Goal: Complete application form

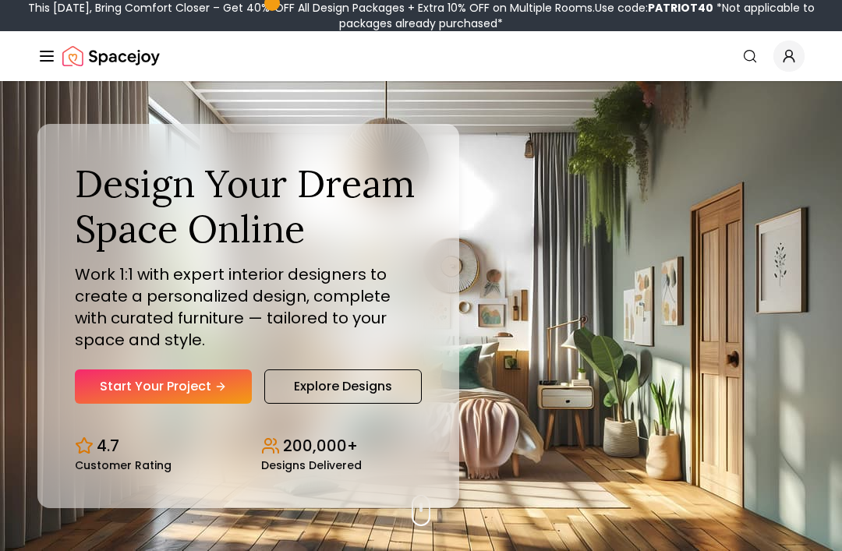
click at [212, 404] on link "Start Your Project" at bounding box center [163, 387] width 177 height 34
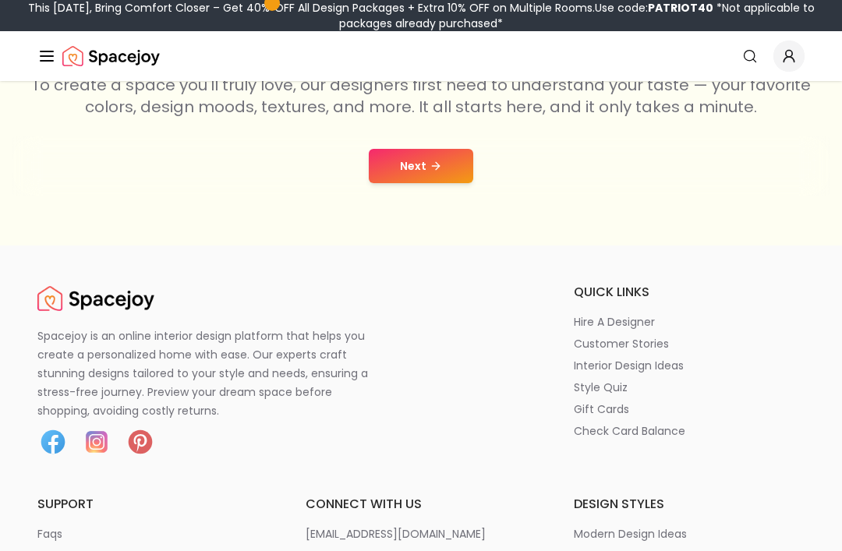
scroll to position [319, 0]
click at [427, 163] on button "Next" at bounding box center [421, 166] width 105 height 34
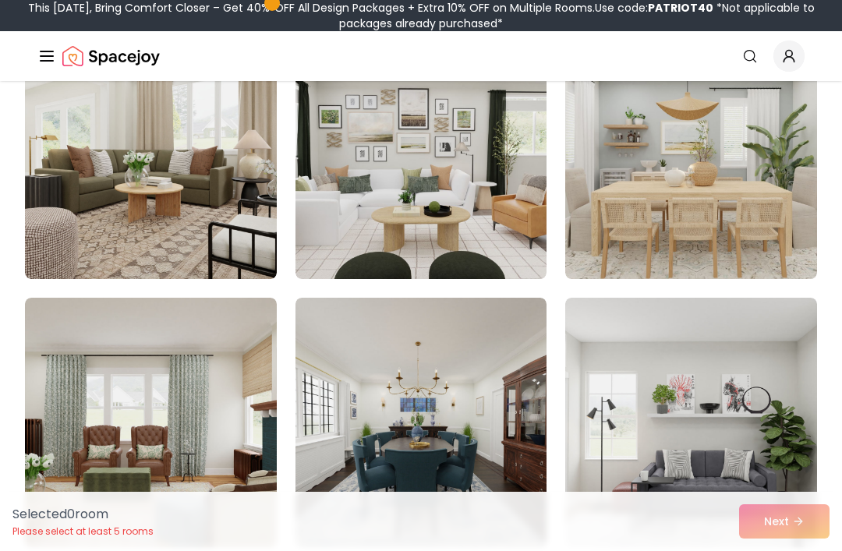
click at [196, 212] on img at bounding box center [151, 155] width 252 height 250
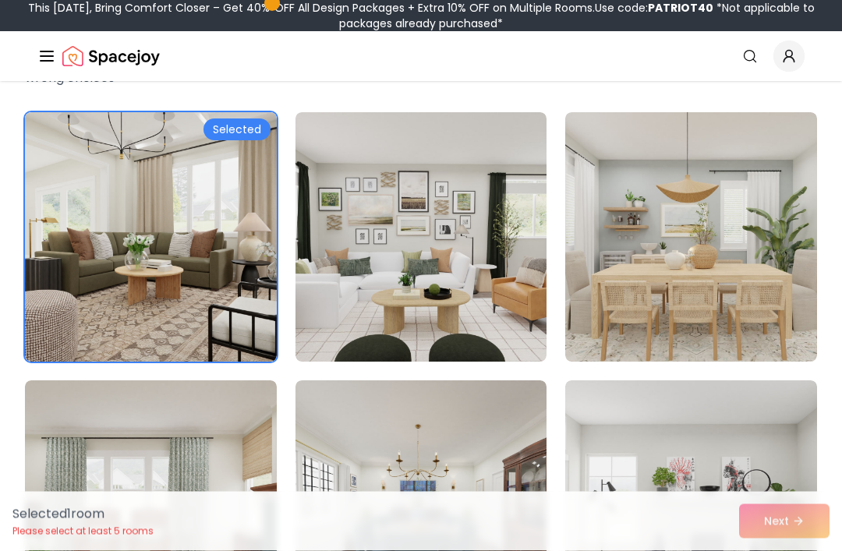
scroll to position [69, 0]
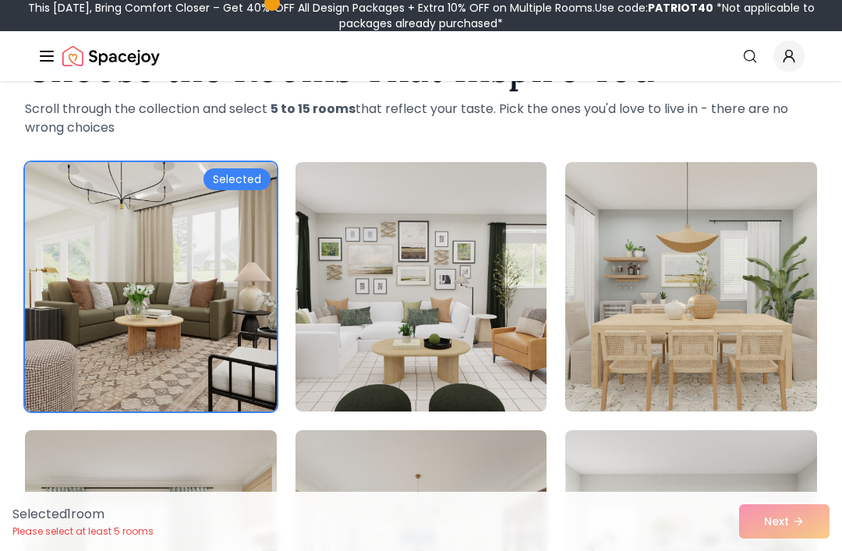
click at [707, 292] on img at bounding box center [691, 287] width 252 height 250
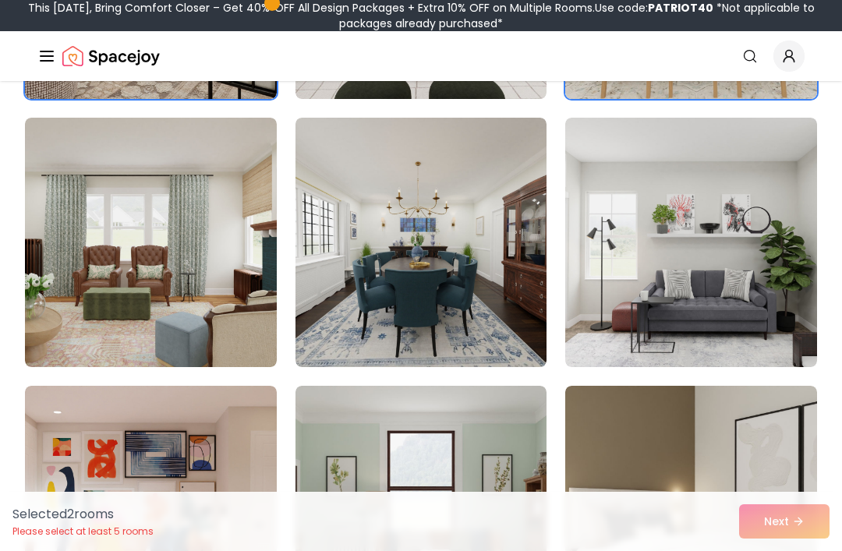
scroll to position [402, 0]
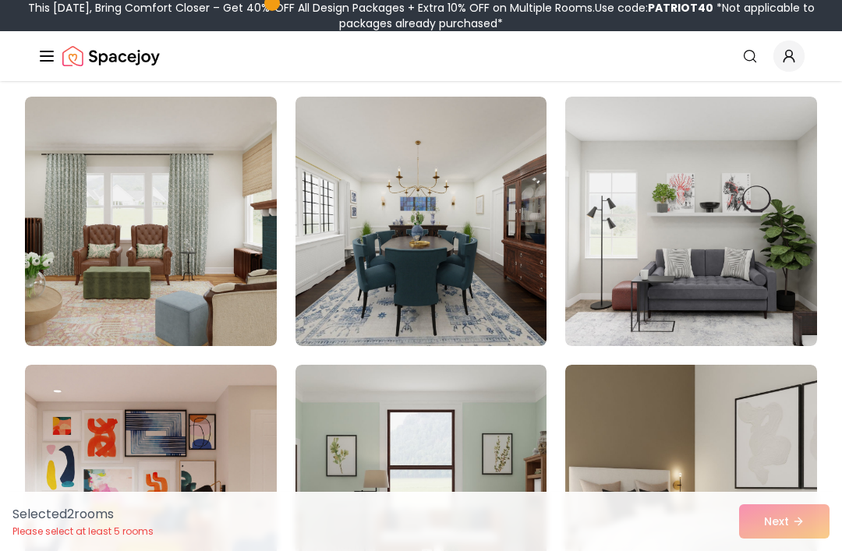
click at [732, 289] on img at bounding box center [691, 222] width 252 height 250
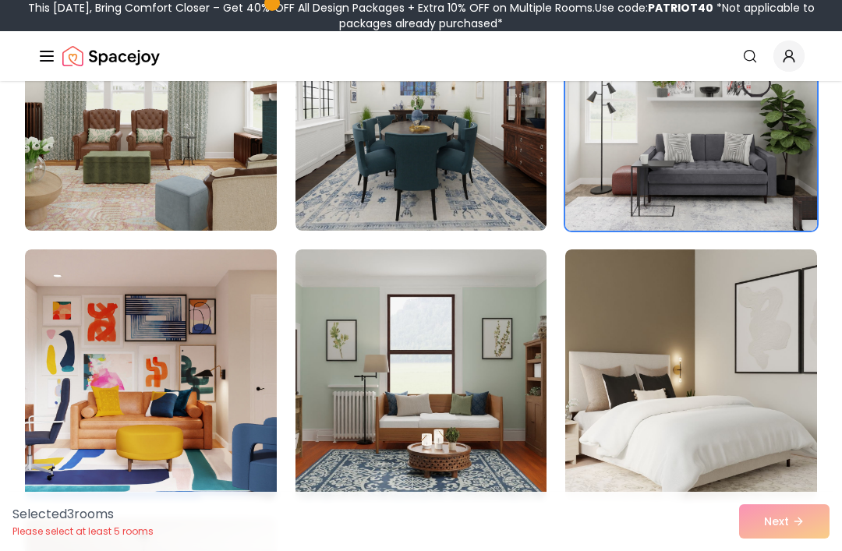
scroll to position [525, 0]
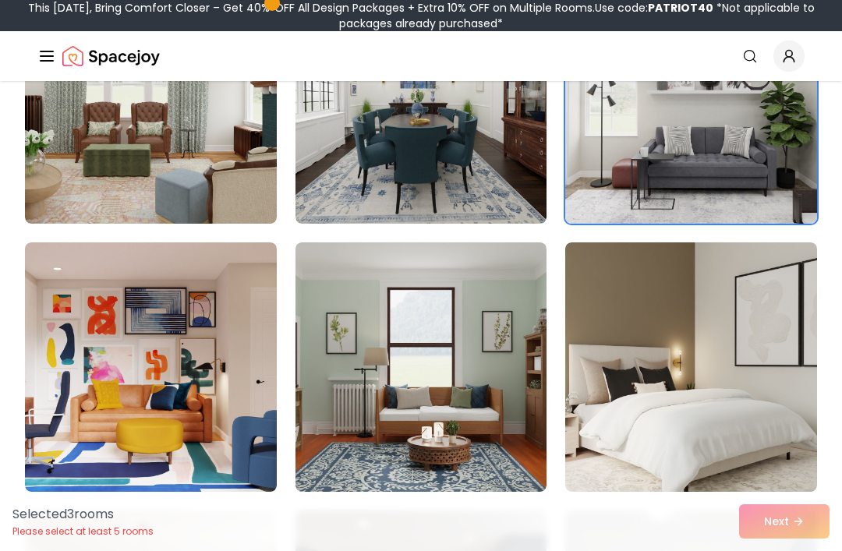
click at [635, 385] on img at bounding box center [691, 368] width 252 height 250
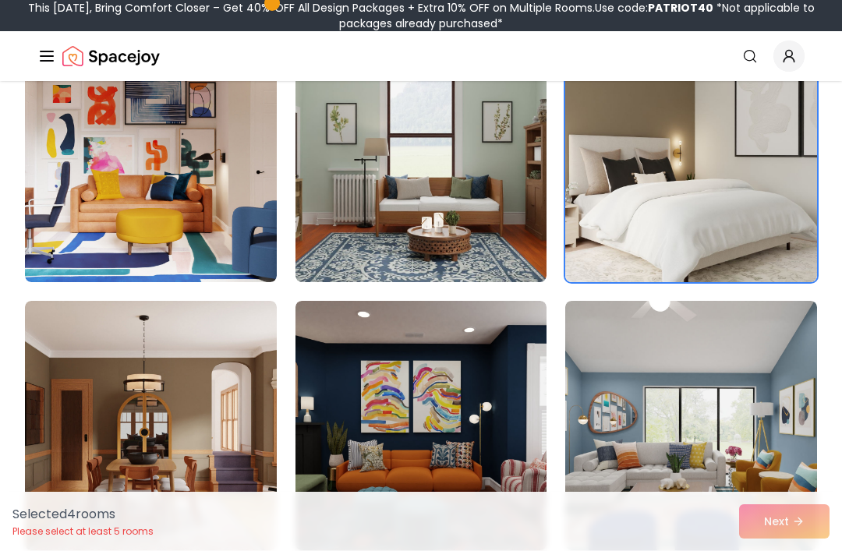
scroll to position [739, 0]
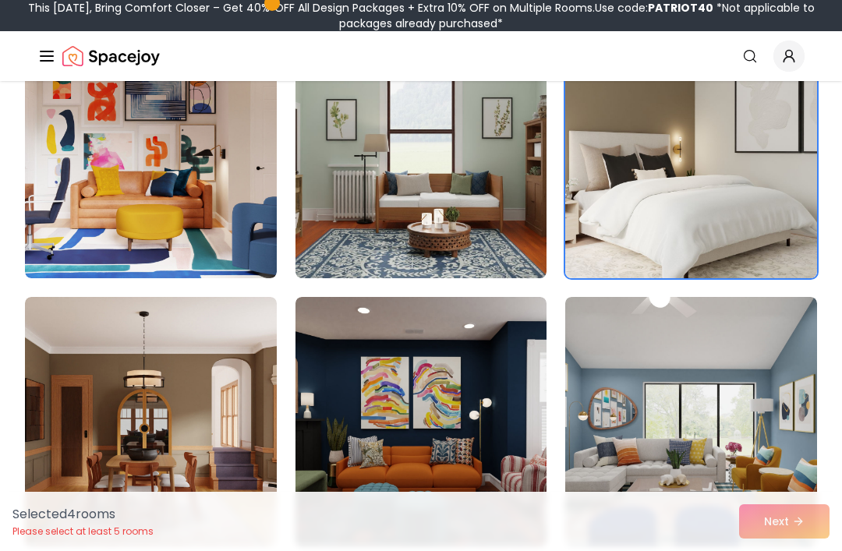
click at [470, 229] on img at bounding box center [422, 154] width 252 height 250
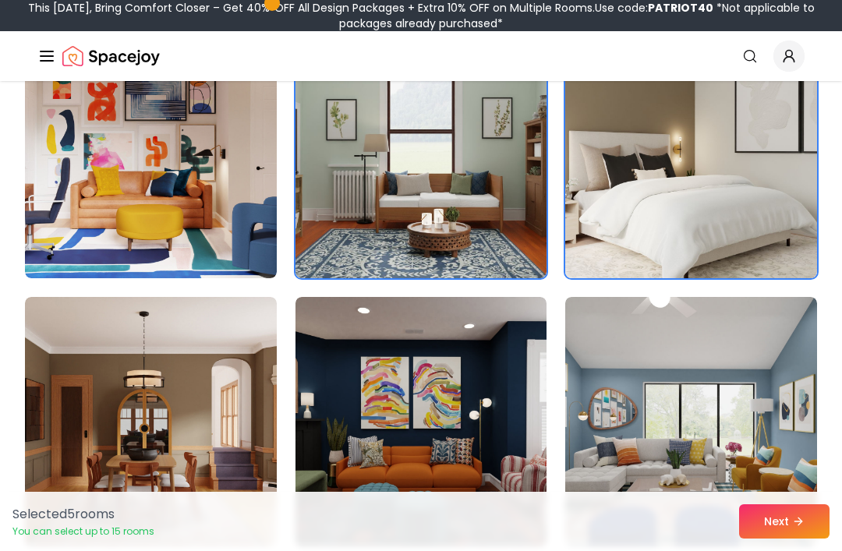
click at [214, 432] on img at bounding box center [151, 422] width 252 height 250
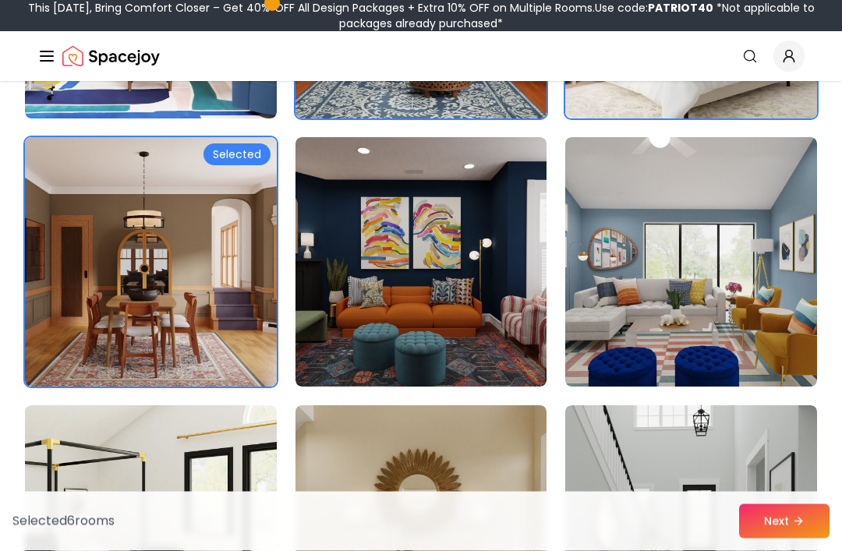
scroll to position [907, 0]
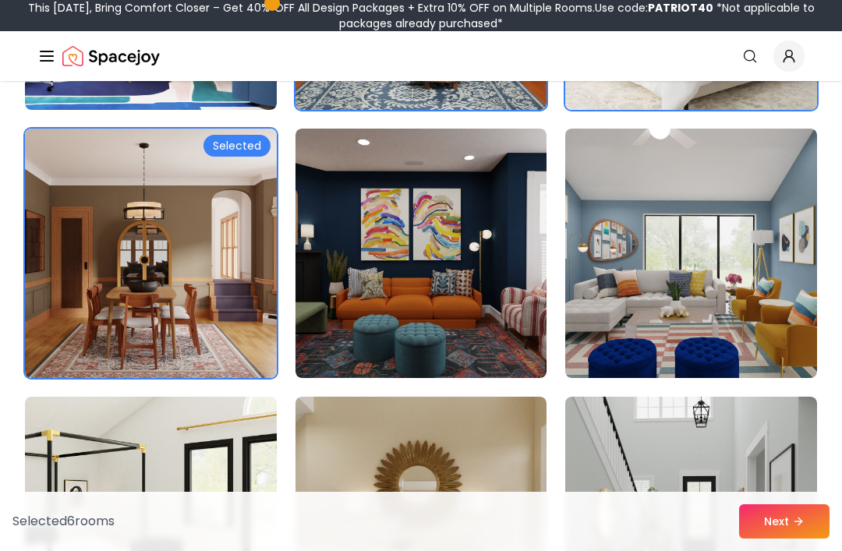
click at [723, 299] on img at bounding box center [691, 254] width 252 height 250
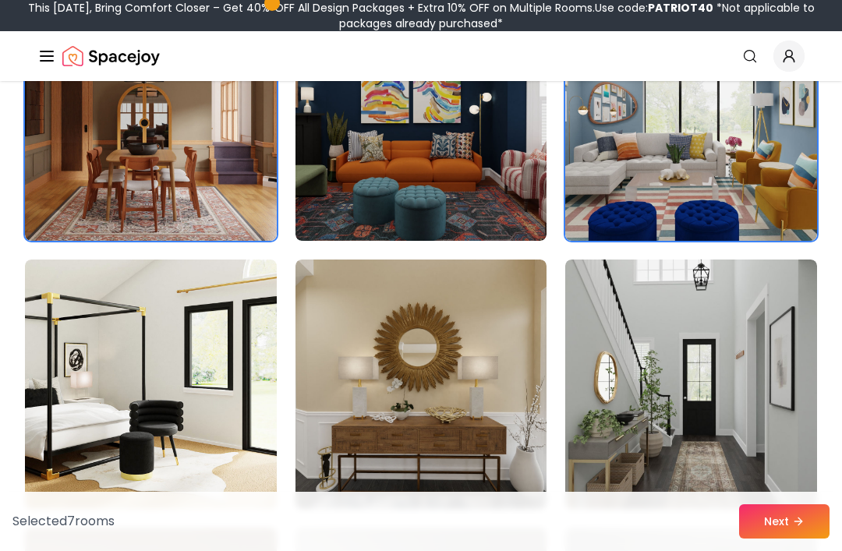
scroll to position [1126, 0]
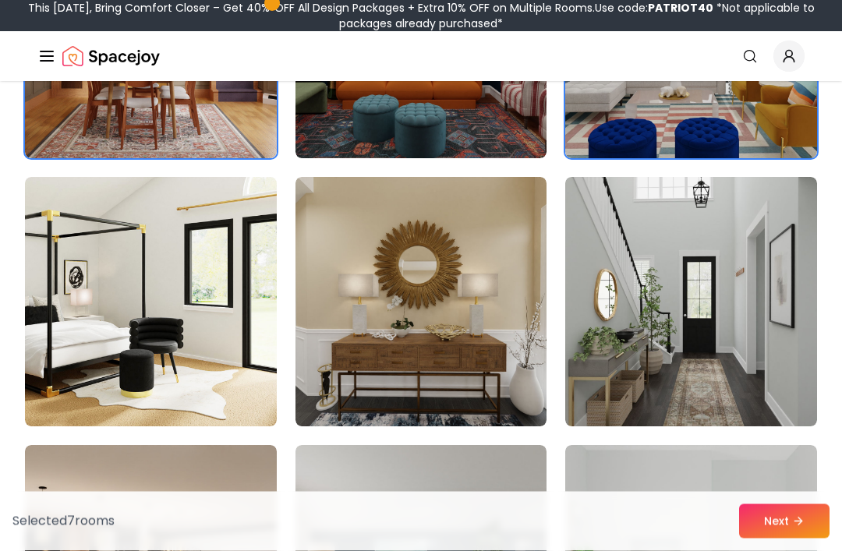
click at [705, 371] on img at bounding box center [691, 303] width 252 height 250
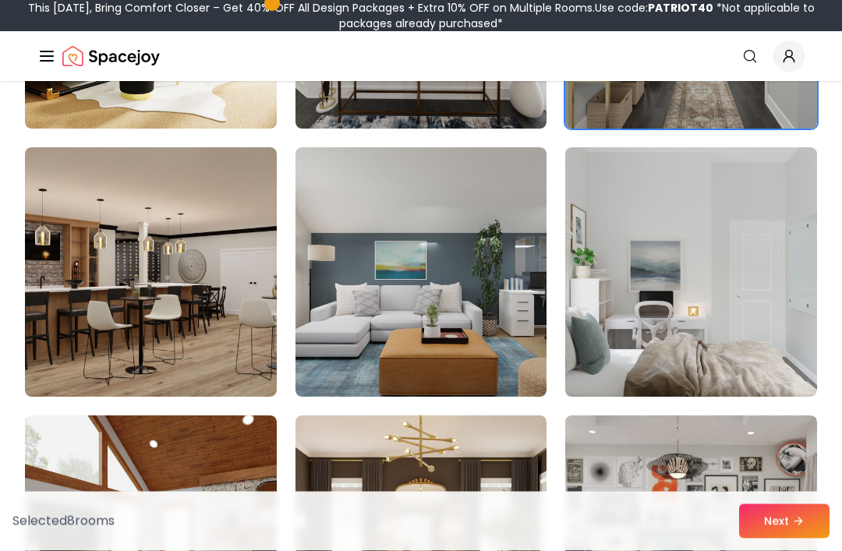
scroll to position [1426, 0]
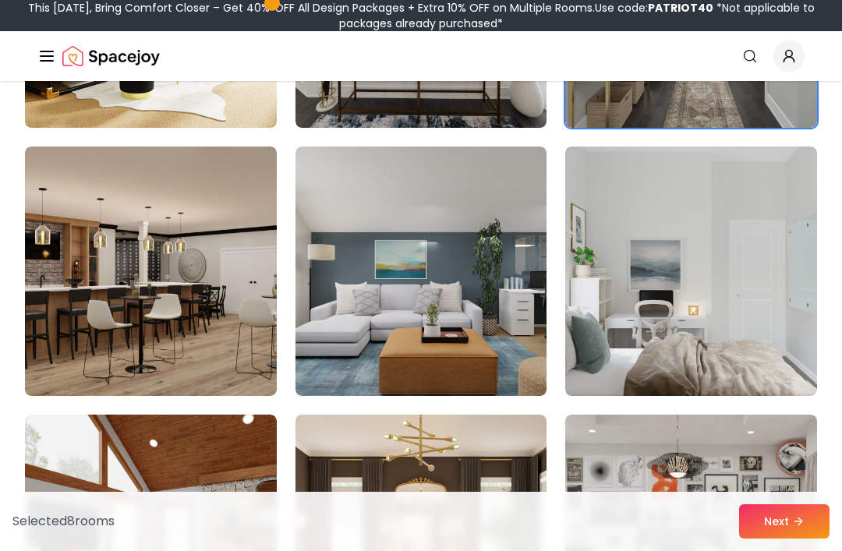
click at [211, 307] on img at bounding box center [151, 272] width 252 height 250
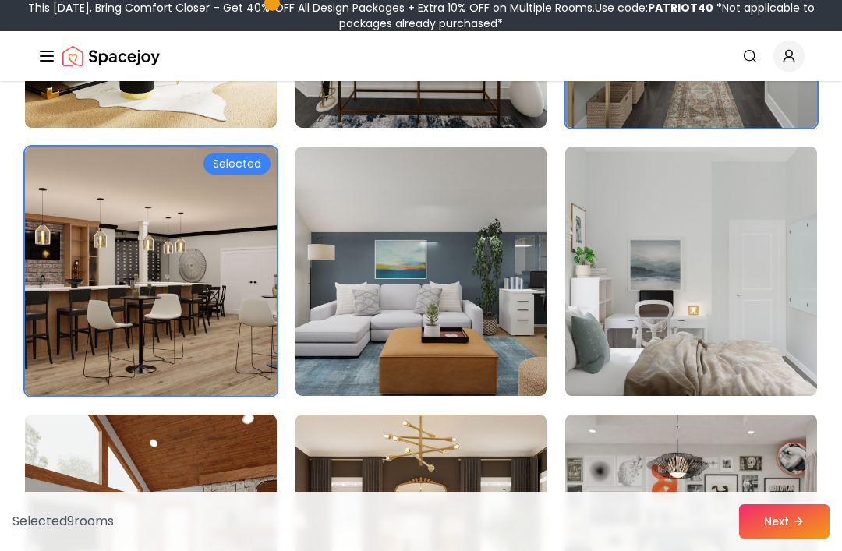
click at [454, 335] on img at bounding box center [422, 272] width 252 height 250
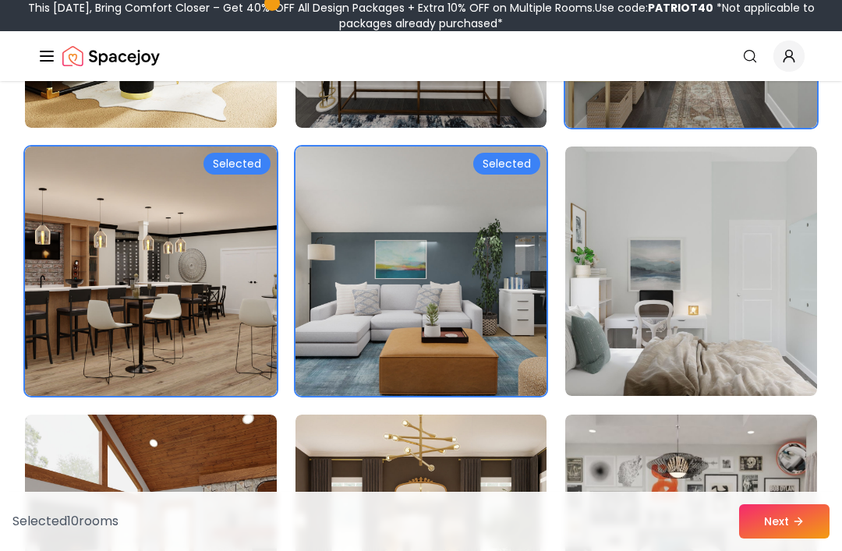
click at [726, 336] on img at bounding box center [691, 272] width 252 height 250
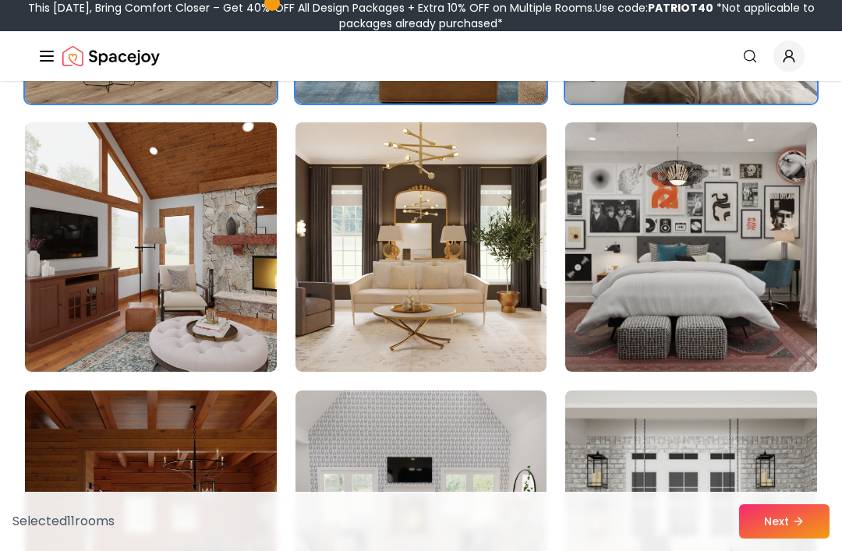
scroll to position [1719, 0]
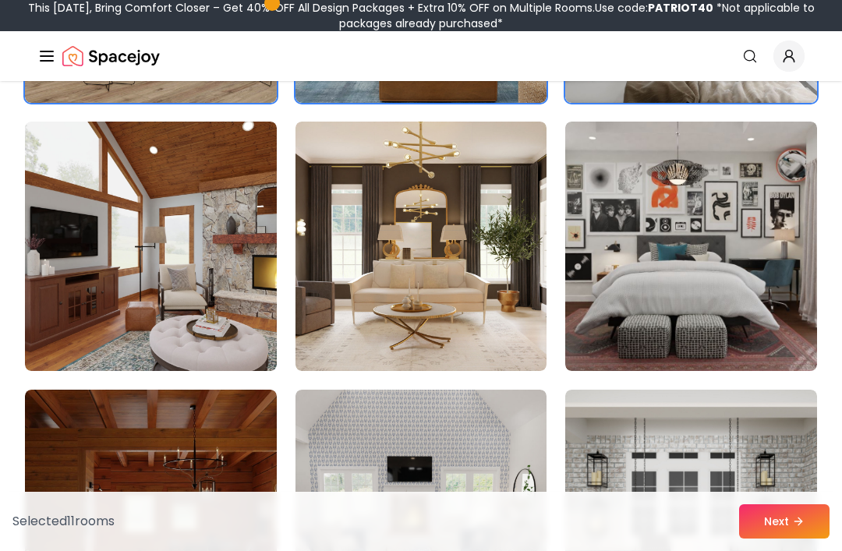
click at [219, 309] on img at bounding box center [151, 247] width 252 height 250
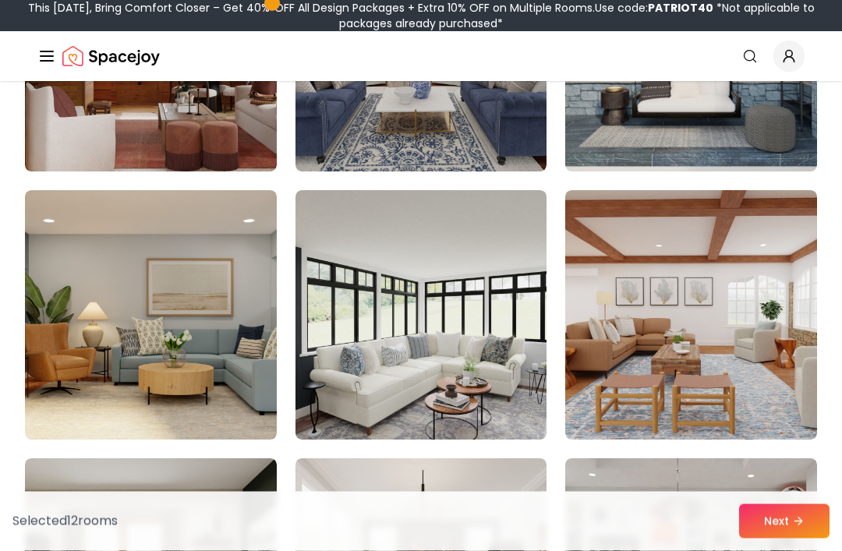
scroll to position [2188, 0]
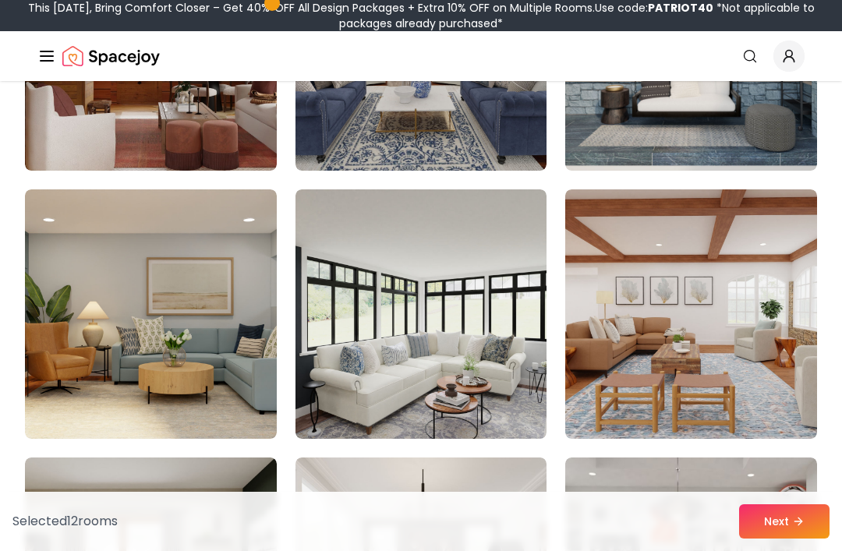
click at [238, 345] on img at bounding box center [151, 315] width 252 height 250
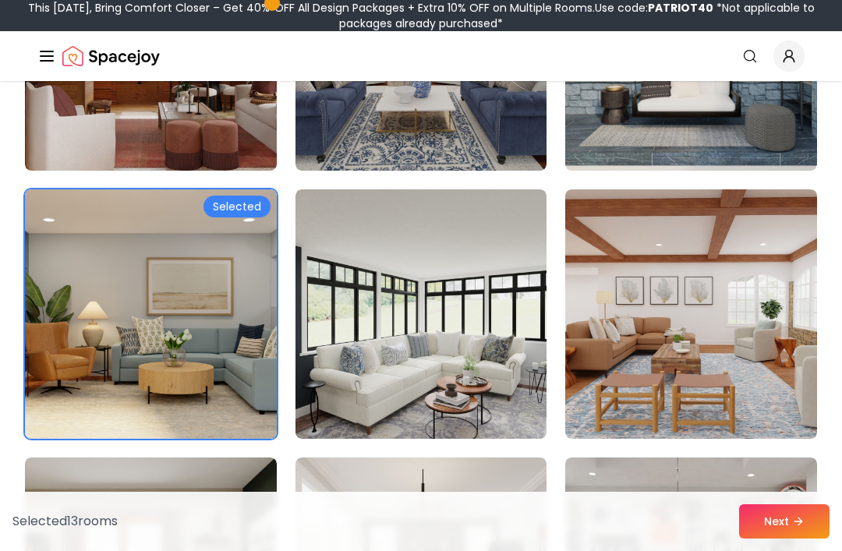
click at [487, 400] on img at bounding box center [422, 315] width 252 height 250
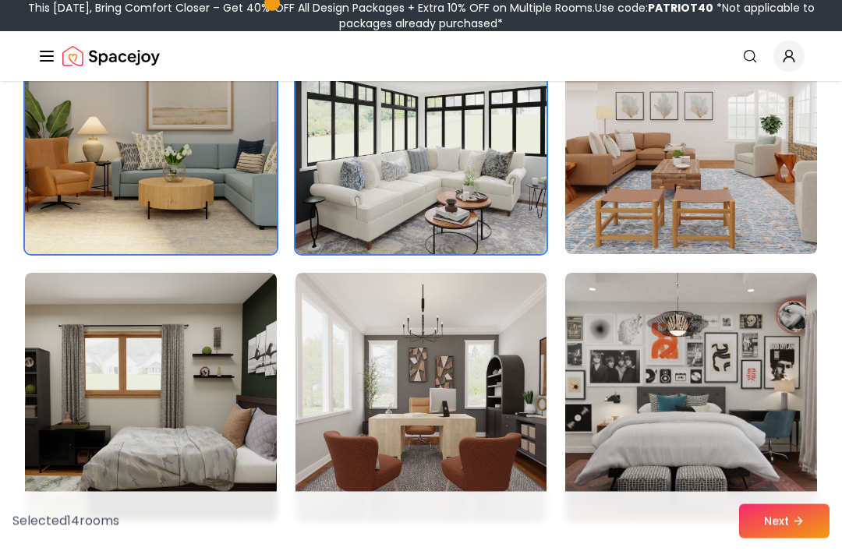
scroll to position [2372, 0]
click at [225, 457] on img at bounding box center [151, 398] width 252 height 250
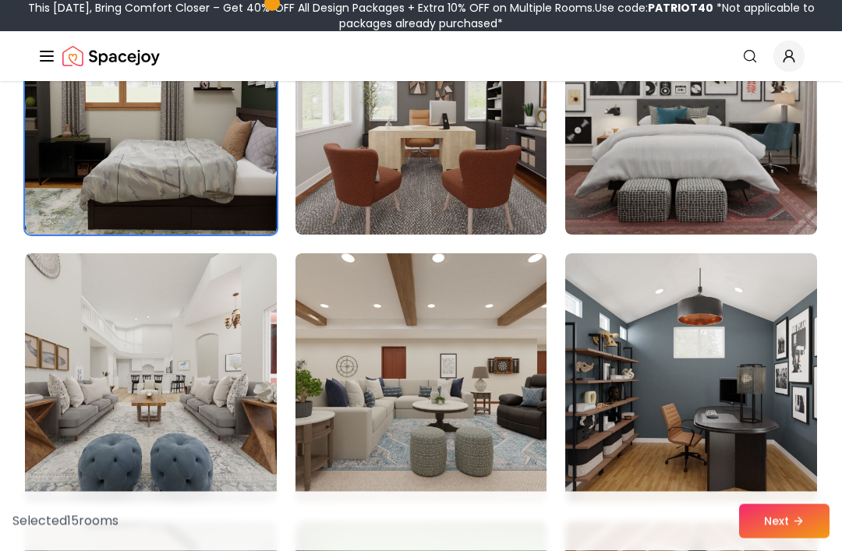
scroll to position [2659, 0]
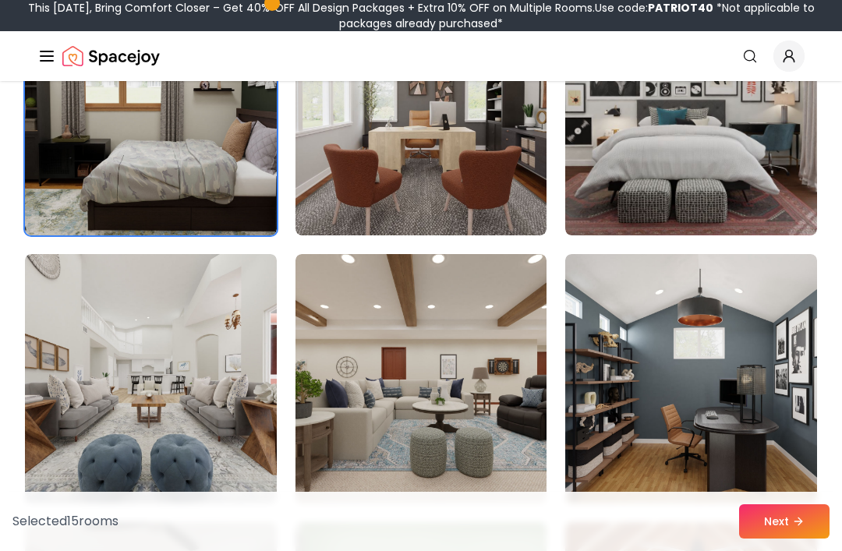
click at [507, 193] on img at bounding box center [422, 111] width 252 height 250
click at [491, 197] on img at bounding box center [422, 111] width 252 height 250
click at [796, 528] on icon at bounding box center [798, 522] width 12 height 12
